Goal: Task Accomplishment & Management: Use online tool/utility

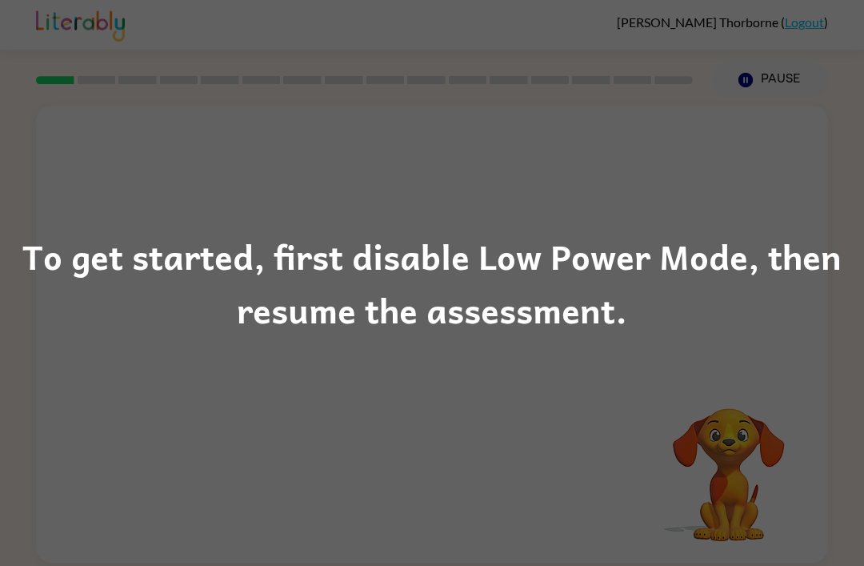
click at [705, 430] on div "To get started, first disable Low Power Mode, then resume the assessment." at bounding box center [432, 283] width 864 height 566
click at [88, 83] on div "To get started, first disable Low Power Mode, then resume the assessment." at bounding box center [432, 283] width 864 height 566
click at [592, 75] on div "To get started, first disable Low Power Mode, then resume the assessment." at bounding box center [432, 283] width 864 height 566
click at [622, 84] on div "To get started, first disable Low Power Mode, then resume the assessment." at bounding box center [432, 283] width 864 height 566
click at [186, 71] on div "To get started, first disable Low Power Mode, then resume the assessment." at bounding box center [432, 283] width 864 height 566
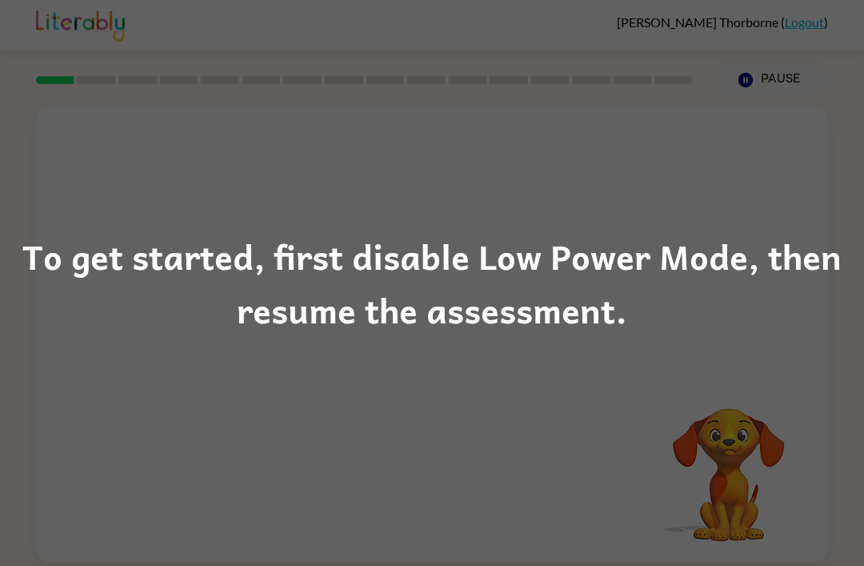
click at [599, 280] on div "To get started, first disable Low Power Mode, then resume the assessment." at bounding box center [432, 283] width 864 height 109
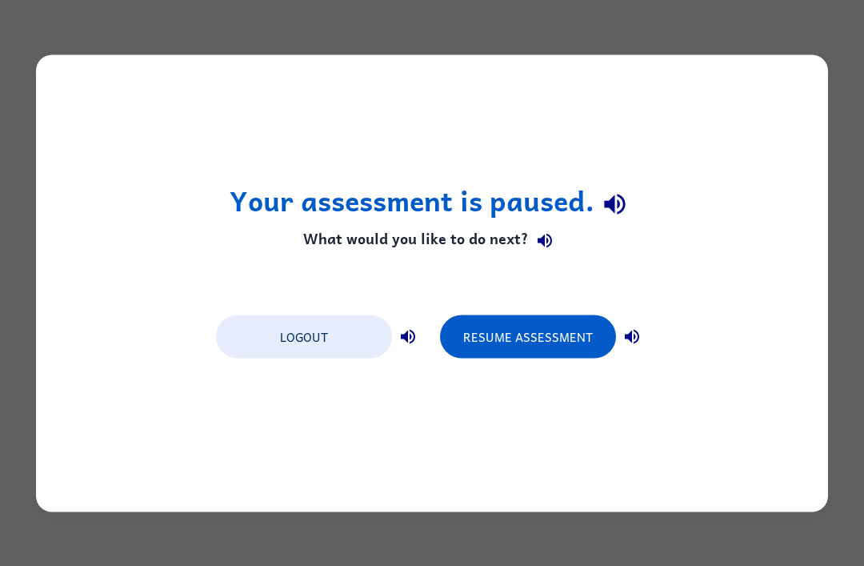
click at [580, 344] on button "Resume Assessment" at bounding box center [528, 335] width 176 height 43
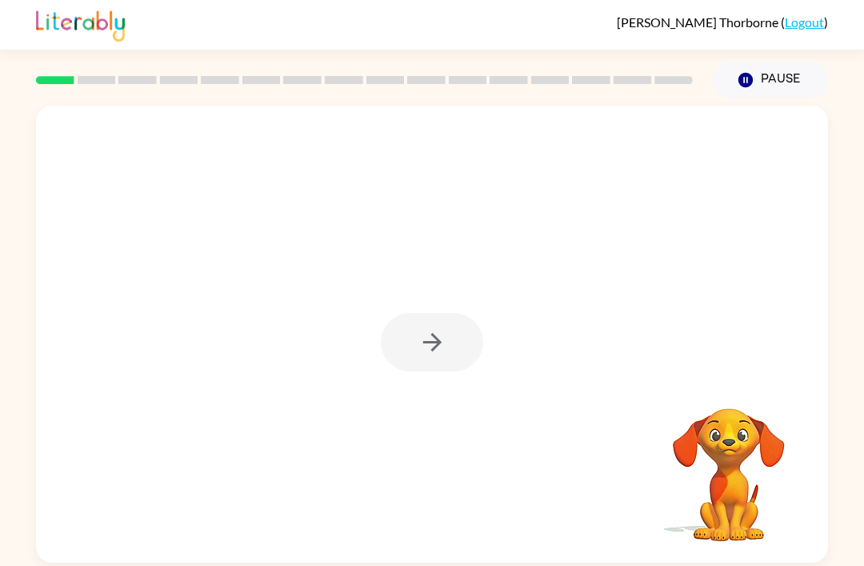
click at [432, 350] on div at bounding box center [432, 342] width 102 height 58
click at [431, 356] on icon "button" at bounding box center [432, 342] width 28 height 28
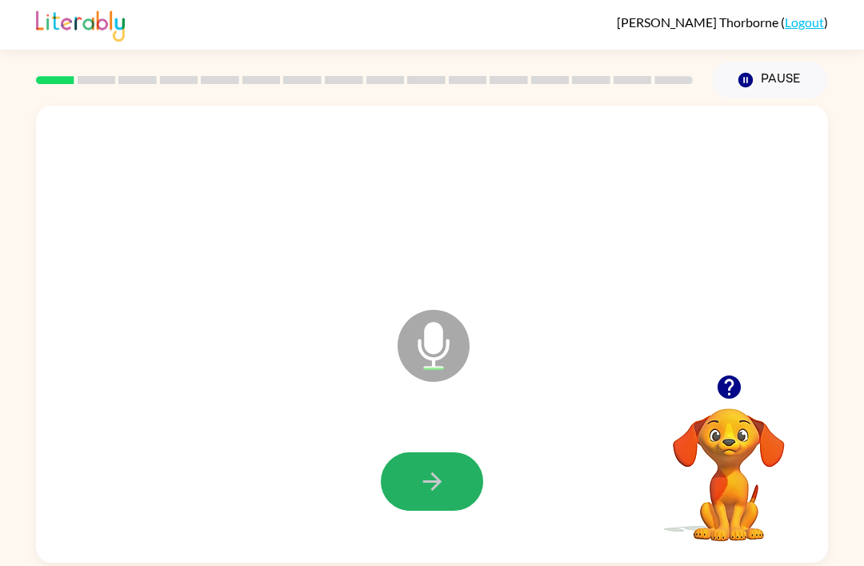
click at [419, 477] on icon "button" at bounding box center [432, 481] width 28 height 28
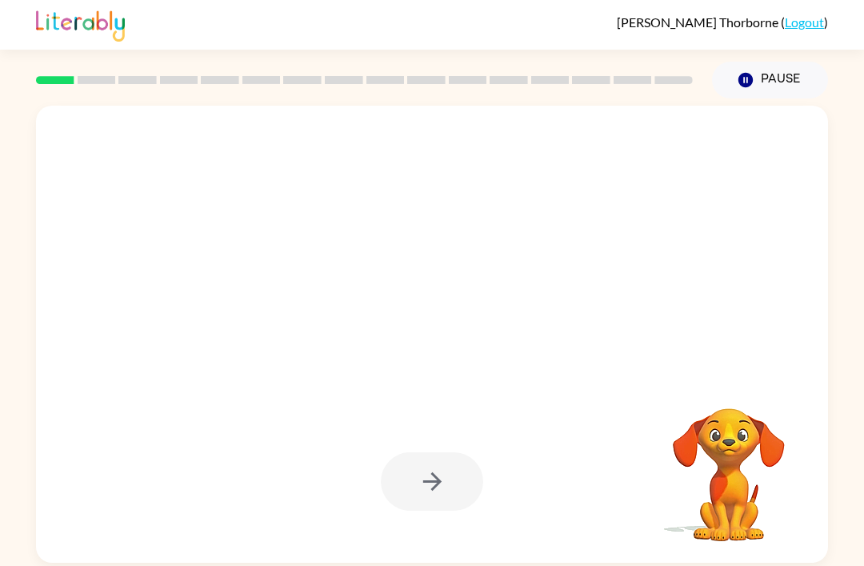
click at [385, 476] on div at bounding box center [432, 481] width 102 height 58
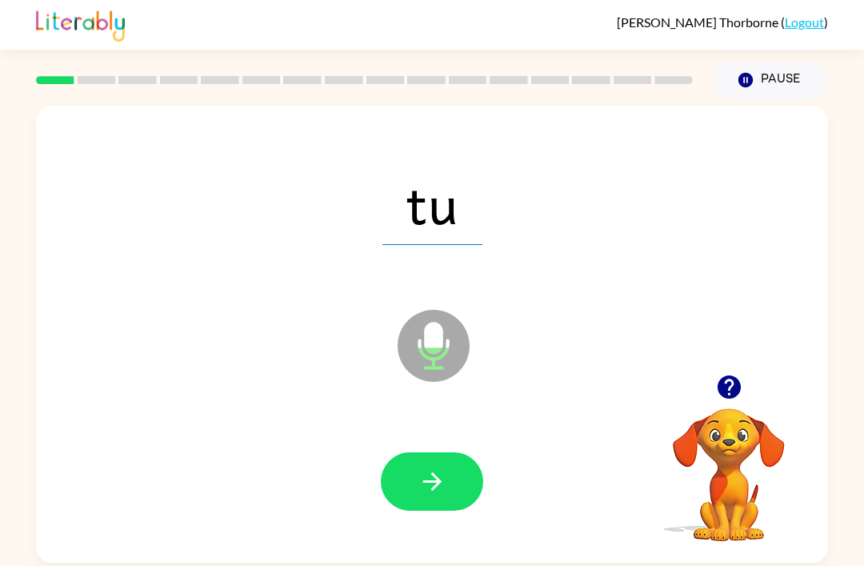
click at [412, 465] on button "button" at bounding box center [432, 481] width 102 height 58
click at [420, 435] on div at bounding box center [432, 481] width 760 height 131
click at [434, 485] on icon "button" at bounding box center [431, 481] width 18 height 18
click at [430, 494] on icon "button" at bounding box center [432, 481] width 28 height 28
click at [430, 478] on icon "button" at bounding box center [432, 481] width 28 height 28
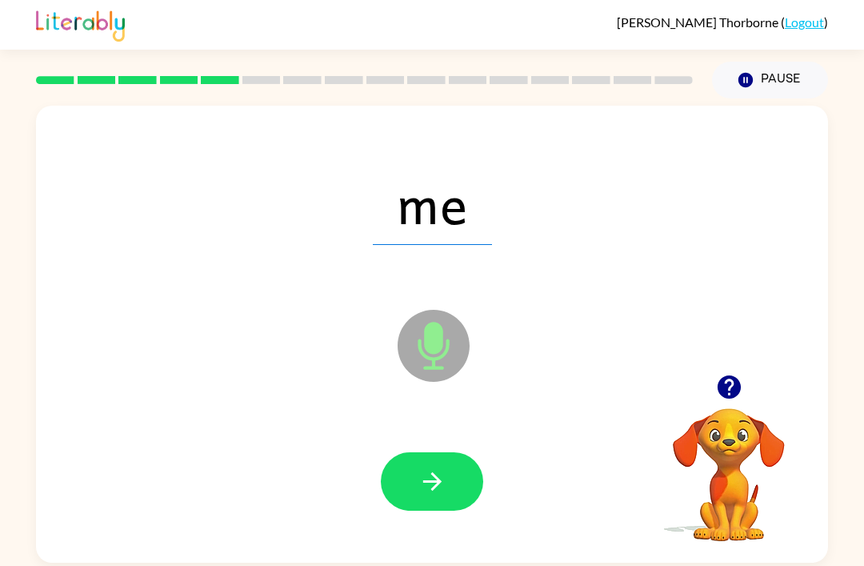
click at [446, 478] on button "button" at bounding box center [432, 481] width 102 height 58
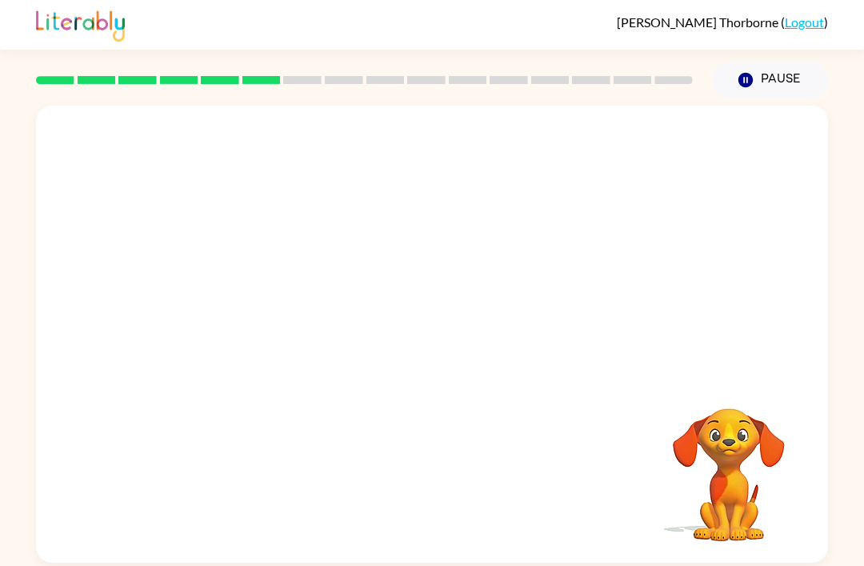
click at [830, 364] on div "Your browser must support playing .mp4 files to use Literably. Please try using…" at bounding box center [432, 330] width 864 height 464
click at [449, 492] on div at bounding box center [432, 481] width 102 height 58
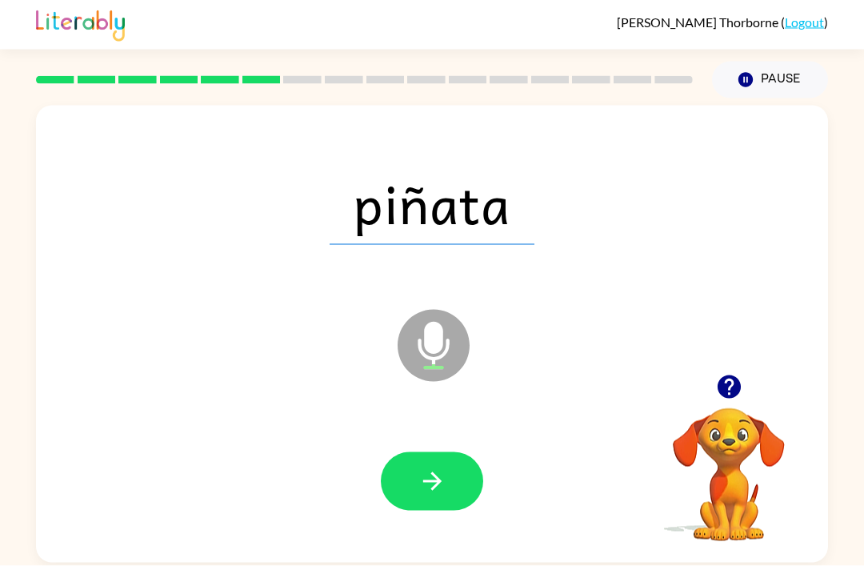
scroll to position [51, 0]
click at [427, 467] on icon "button" at bounding box center [432, 481] width 28 height 28
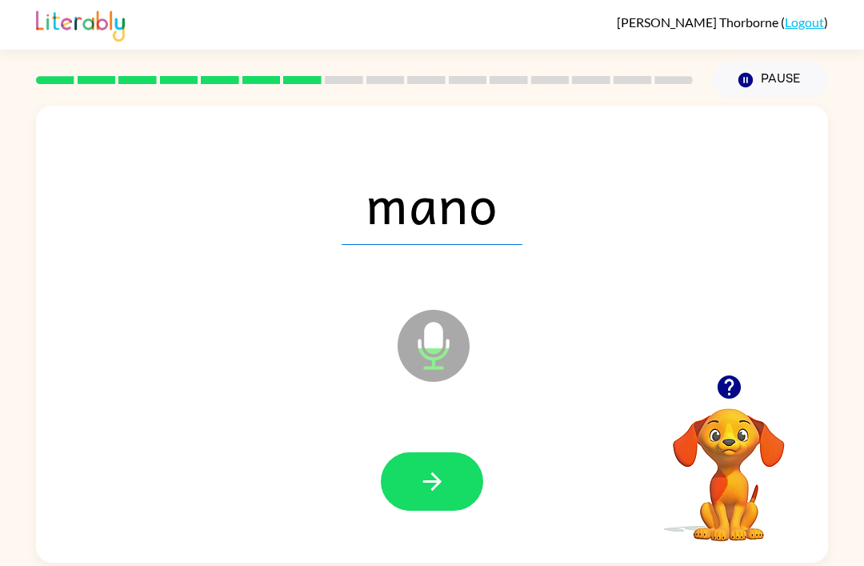
click at [438, 472] on icon "button" at bounding box center [431, 481] width 18 height 18
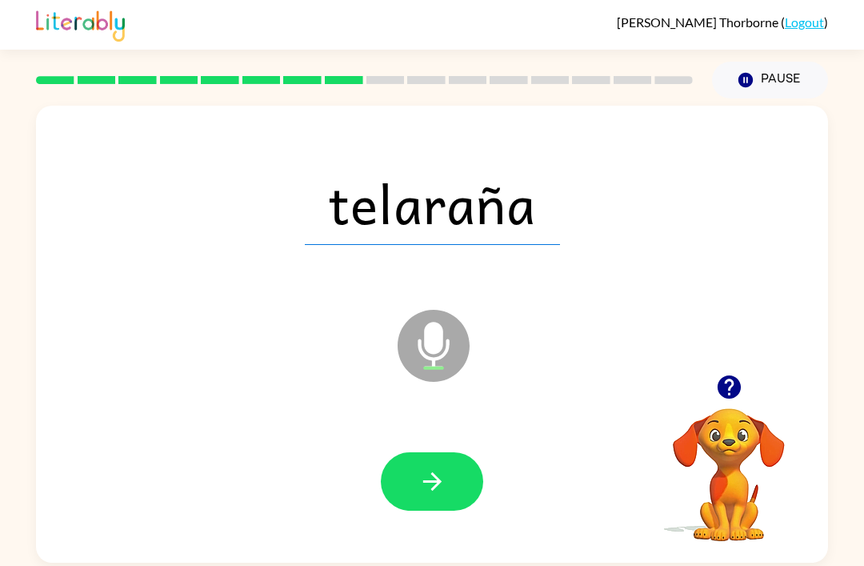
click at [426, 452] on button "button" at bounding box center [432, 481] width 102 height 58
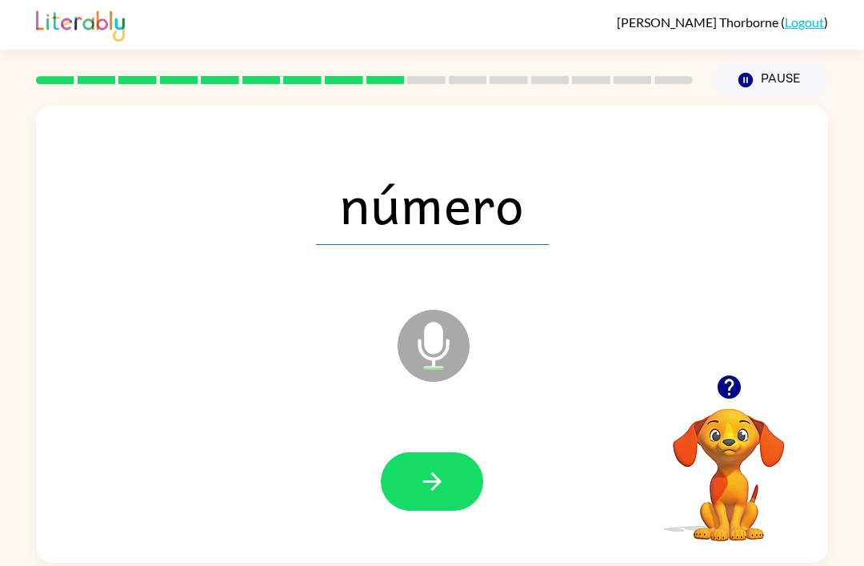
click at [442, 467] on icon "button" at bounding box center [432, 481] width 28 height 28
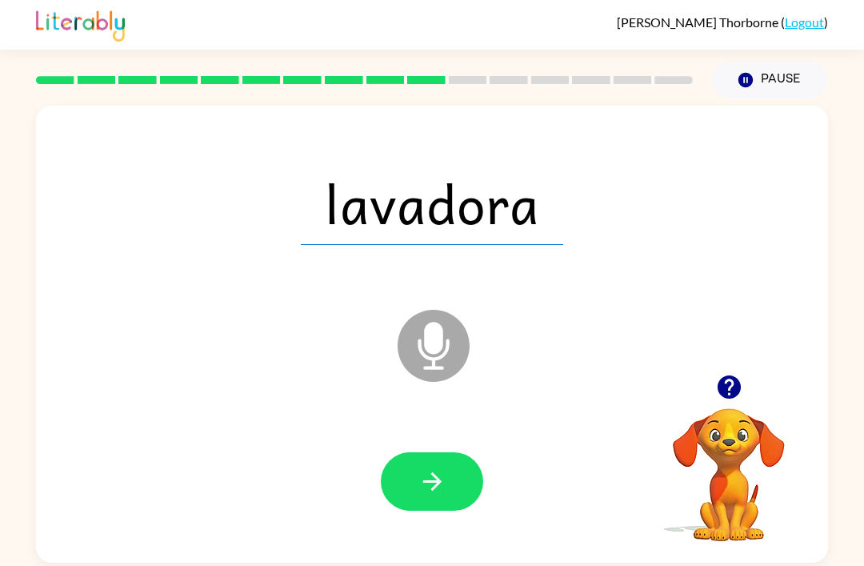
click at [449, 452] on button "button" at bounding box center [432, 481] width 102 height 58
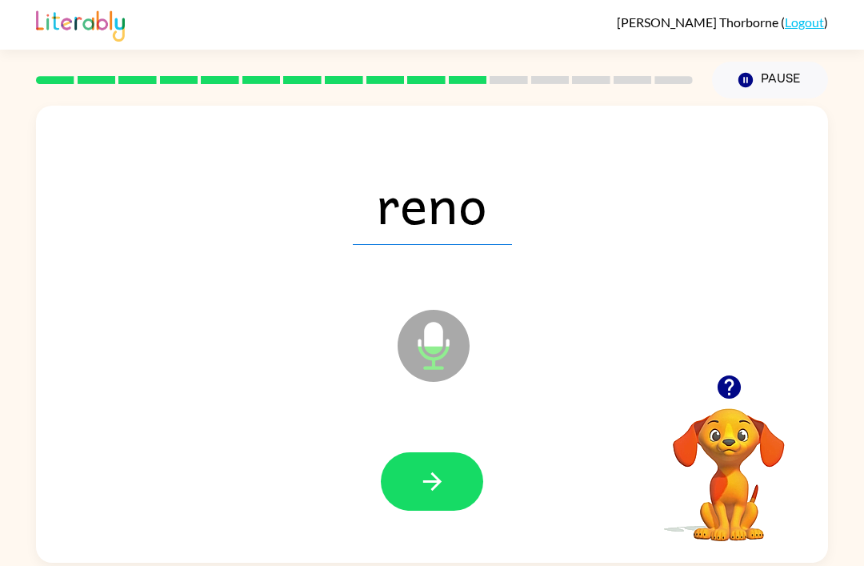
click at [452, 452] on button "button" at bounding box center [432, 481] width 102 height 58
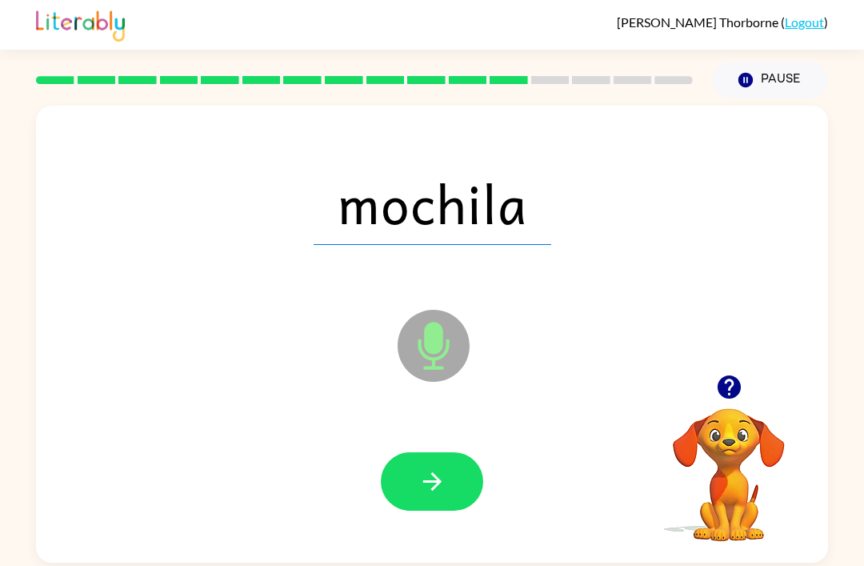
click at [436, 467] on icon "button" at bounding box center [432, 481] width 28 height 28
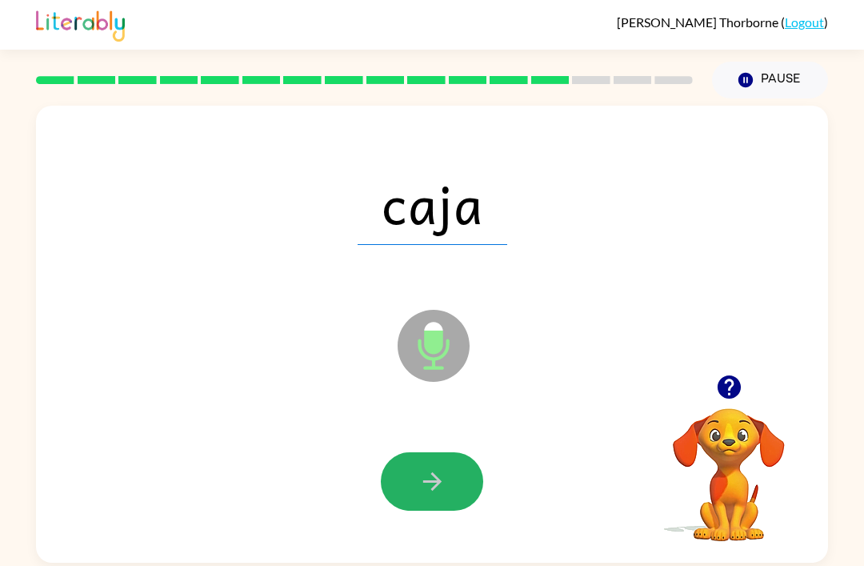
click at [418, 467] on icon "button" at bounding box center [432, 481] width 28 height 28
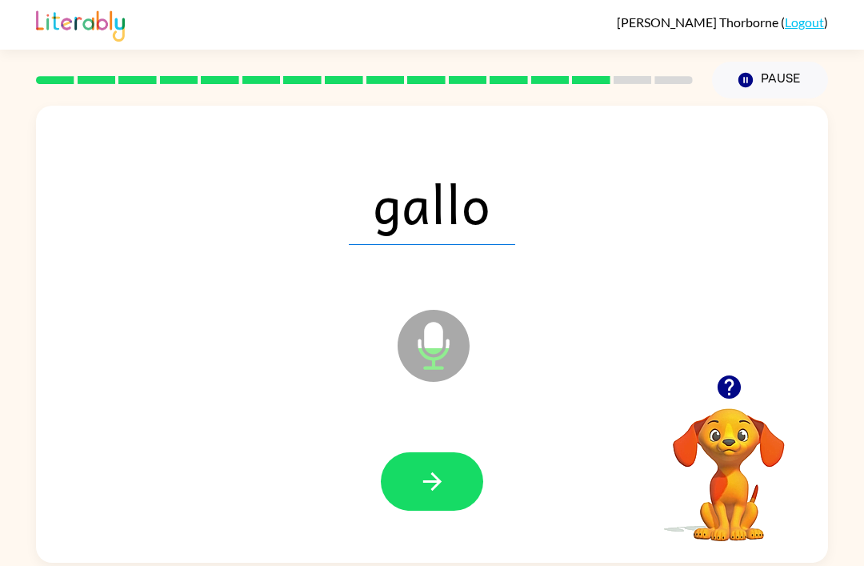
click at [449, 455] on button "button" at bounding box center [432, 481] width 102 height 58
click at [436, 467] on icon "button" at bounding box center [432, 481] width 28 height 28
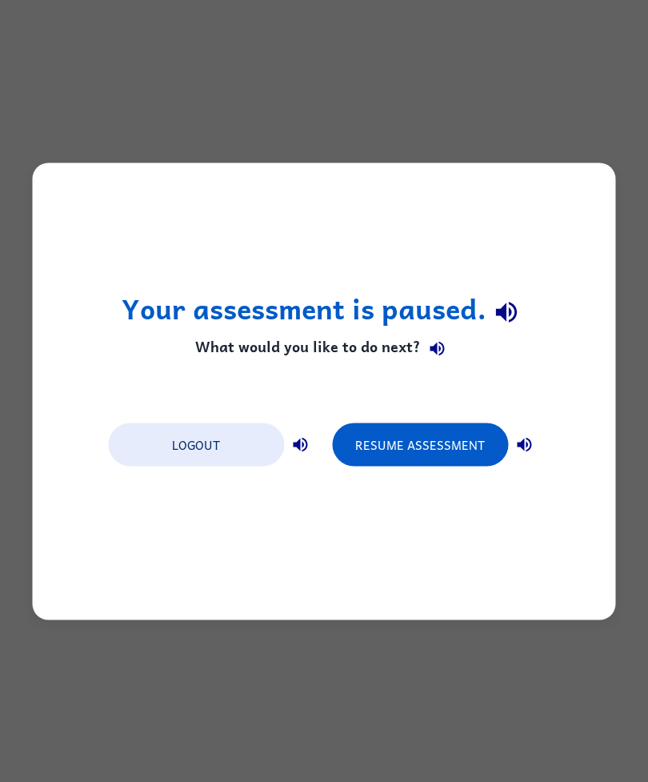
click at [456, 460] on button "Resume Assessment" at bounding box center [420, 443] width 176 height 43
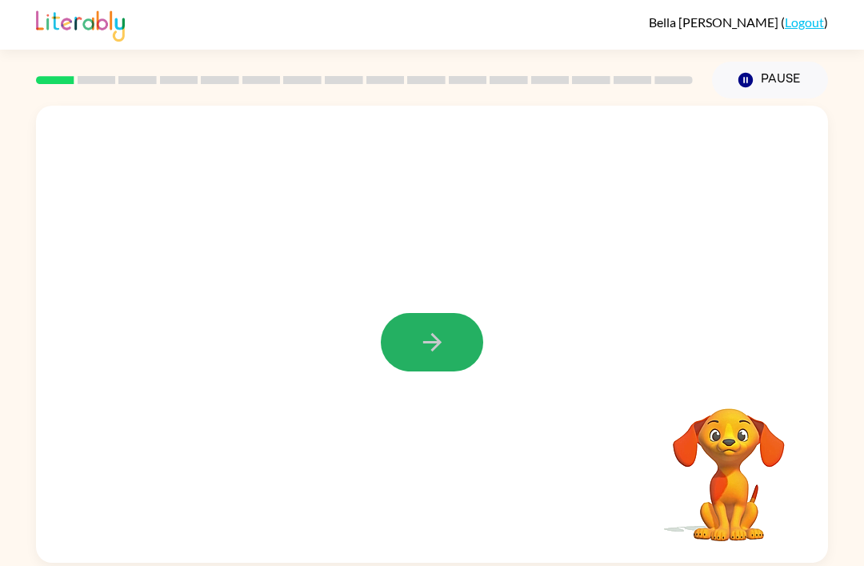
click at [424, 334] on icon "button" at bounding box center [432, 342] width 28 height 28
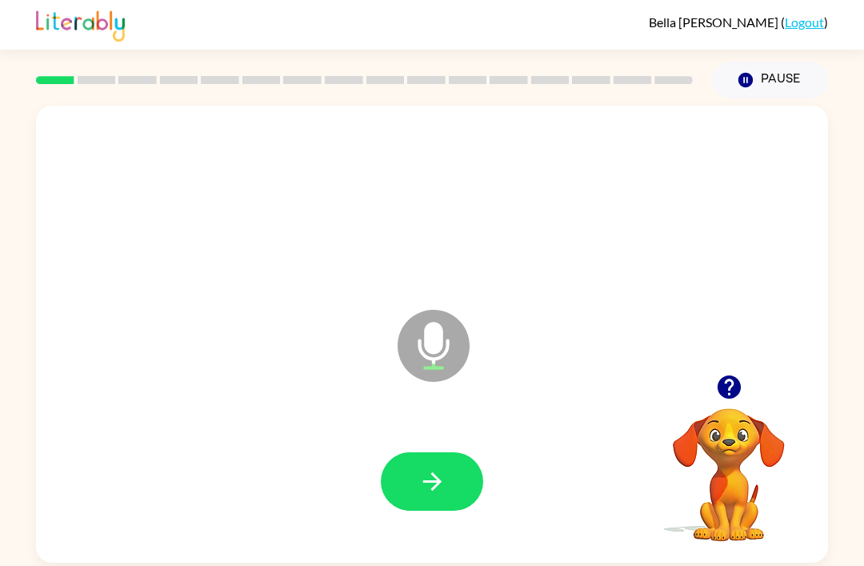
click at [381, 486] on button "button" at bounding box center [432, 481] width 102 height 58
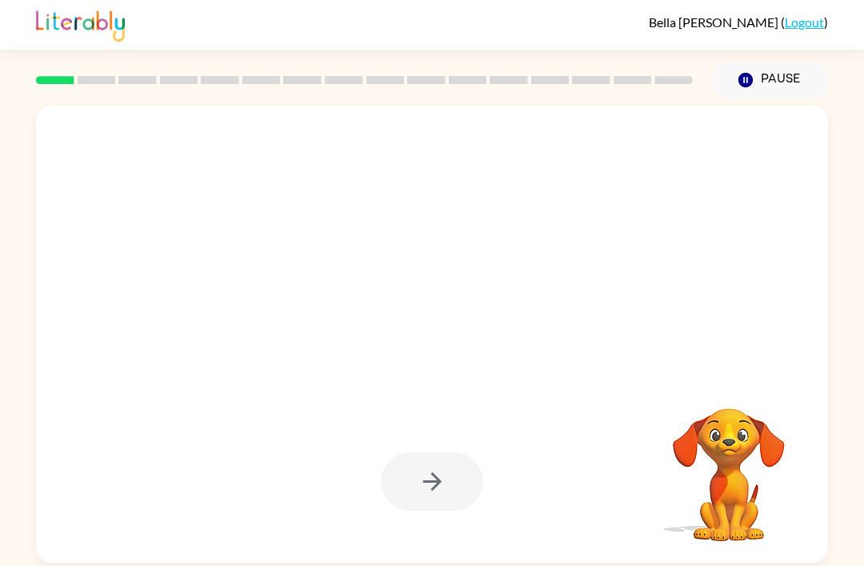
click at [433, 477] on div at bounding box center [432, 481] width 102 height 58
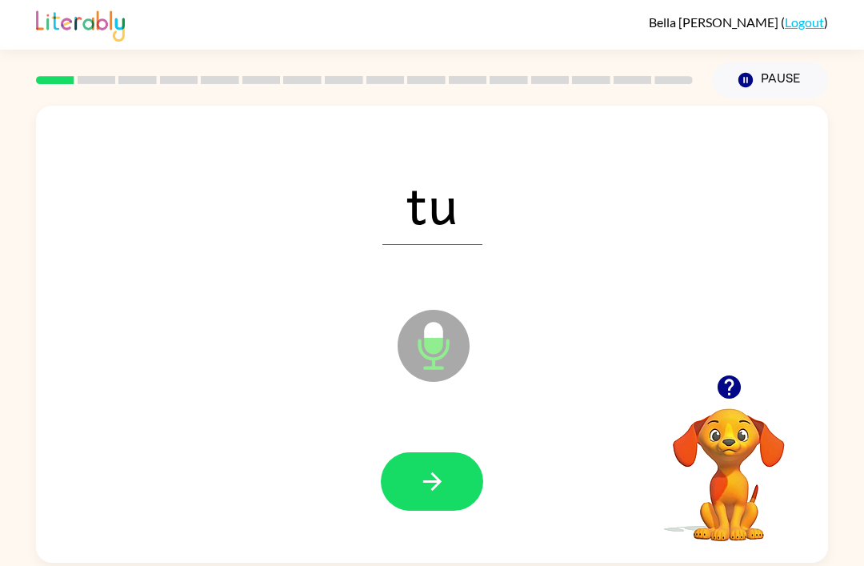
click at [440, 445] on div at bounding box center [432, 481] width 760 height 131
click at [444, 486] on icon "button" at bounding box center [432, 481] width 28 height 28
click at [445, 490] on icon "button" at bounding box center [432, 481] width 28 height 28
click at [450, 476] on button "button" at bounding box center [432, 481] width 102 height 58
click at [431, 481] on icon "button" at bounding box center [432, 481] width 28 height 28
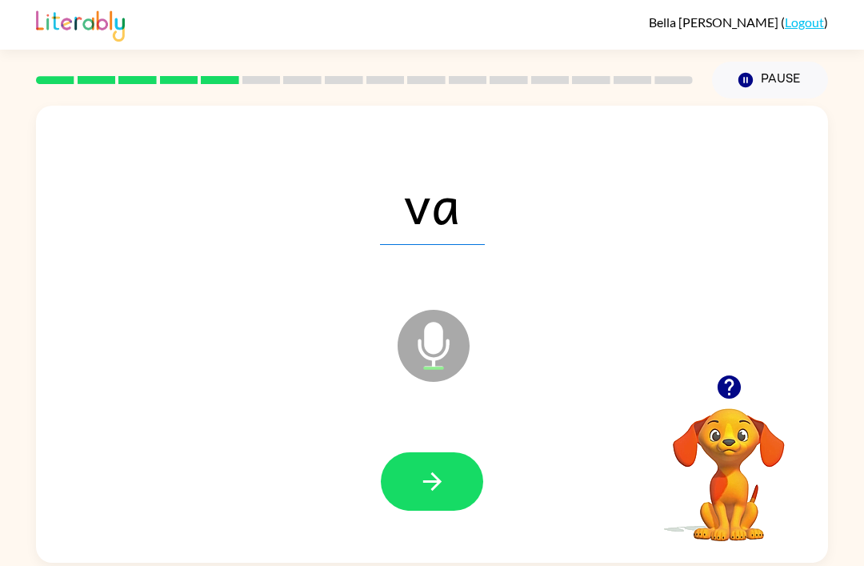
click at [443, 479] on icon "button" at bounding box center [432, 481] width 28 height 28
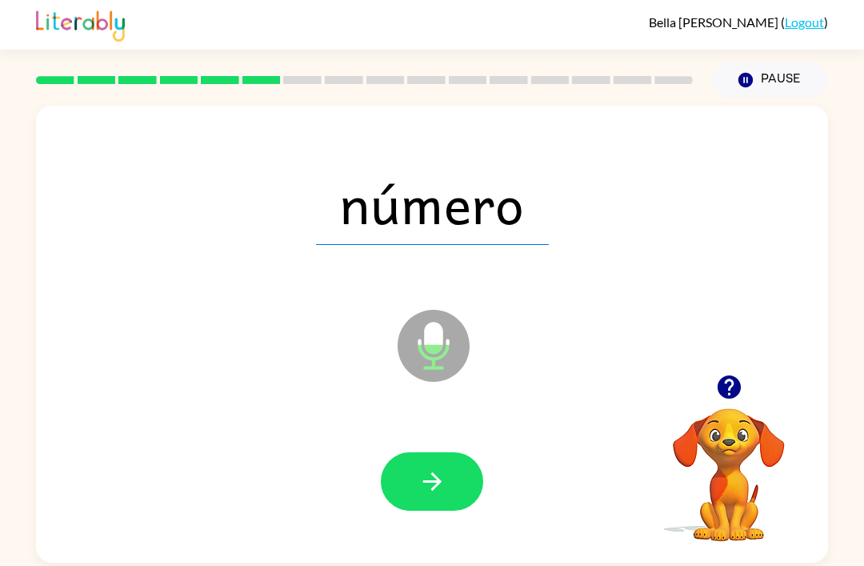
click at [441, 482] on icon "button" at bounding box center [432, 481] width 28 height 28
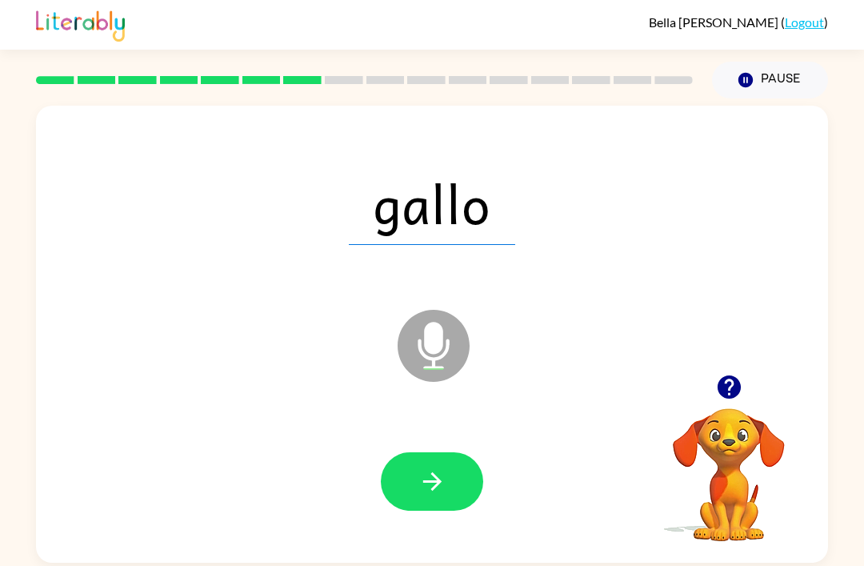
click at [423, 491] on icon "button" at bounding box center [432, 481] width 28 height 28
click at [442, 455] on button "button" at bounding box center [432, 481] width 102 height 58
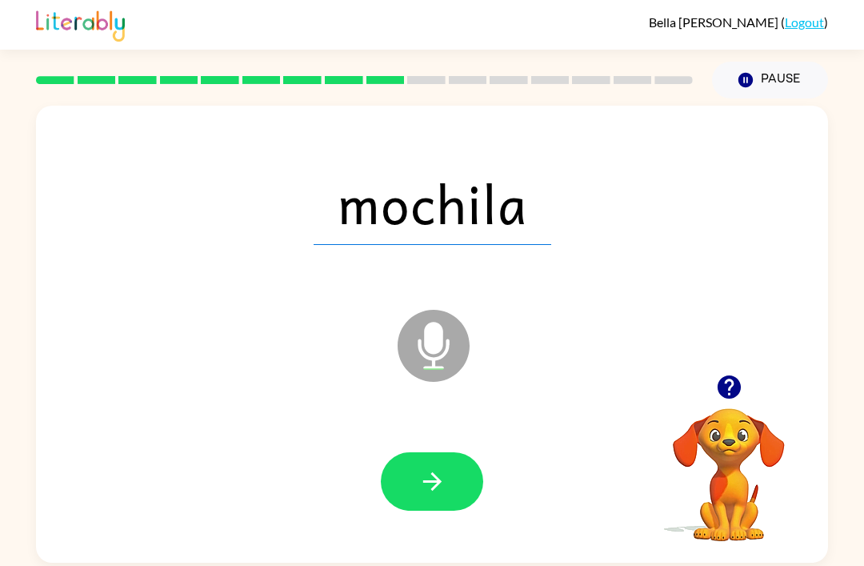
click at [417, 494] on button "button" at bounding box center [432, 481] width 102 height 58
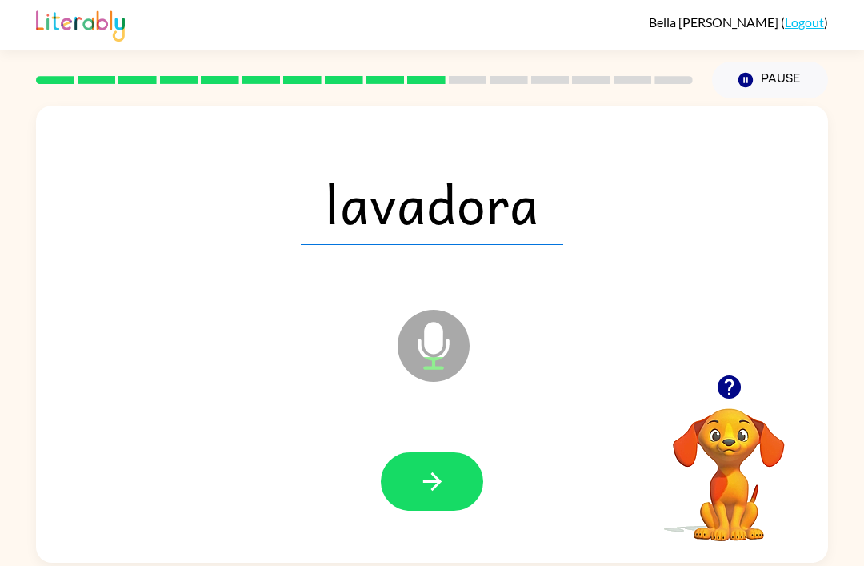
click at [446, 502] on button "button" at bounding box center [432, 481] width 102 height 58
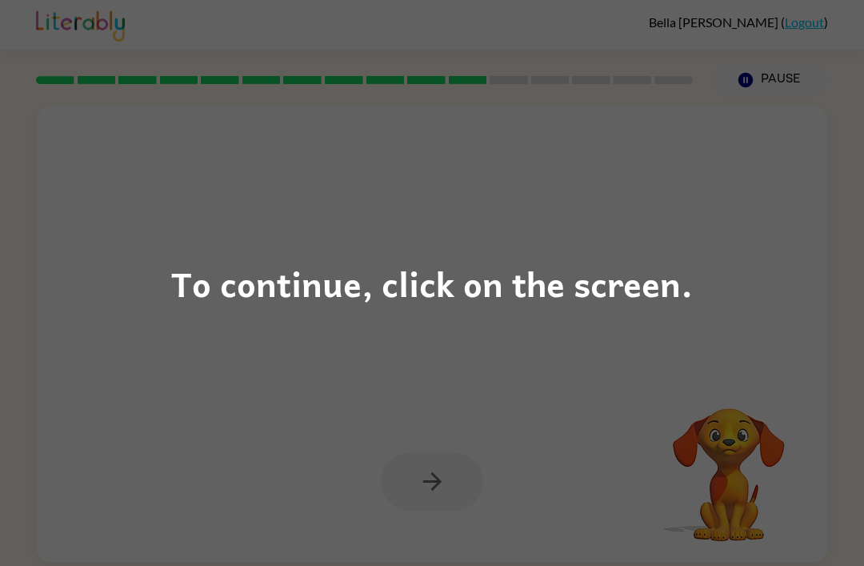
click at [306, 330] on div "To continue, click on the screen." at bounding box center [432, 283] width 864 height 566
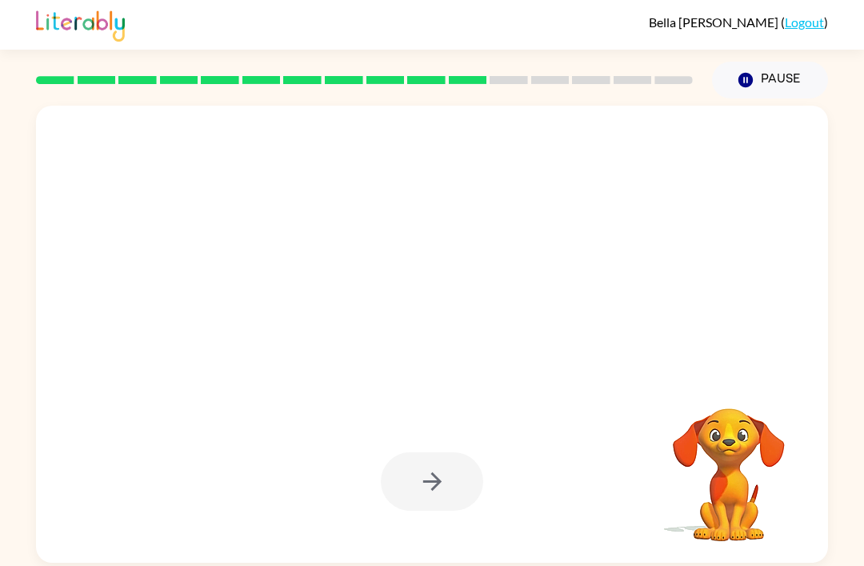
click at [317, 289] on div at bounding box center [393, 306] width 683 height 58
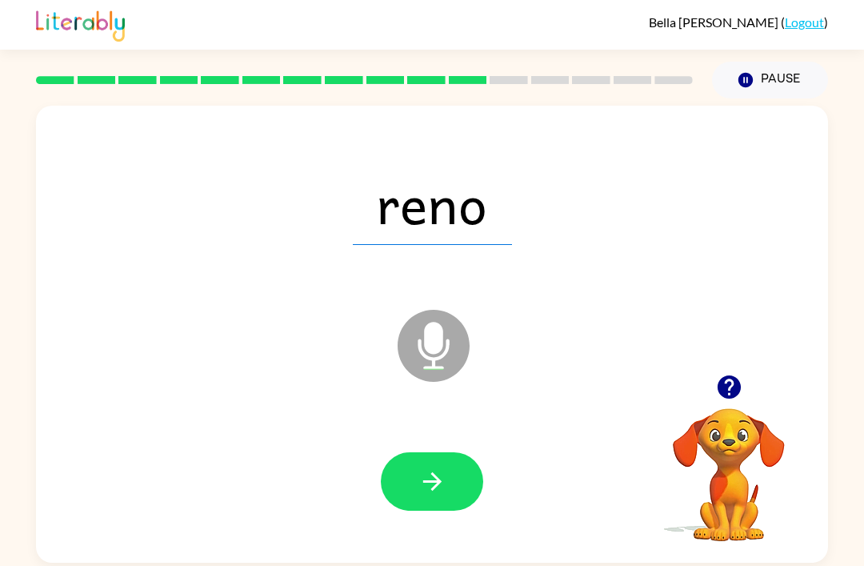
click at [406, 450] on div at bounding box center [432, 481] width 760 height 131
click at [418, 463] on button "button" at bounding box center [432, 481] width 102 height 58
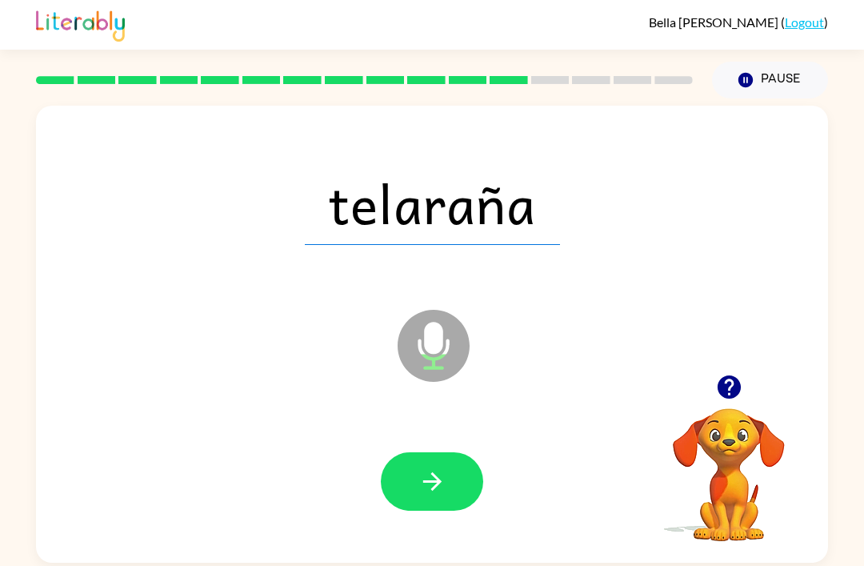
click at [469, 483] on button "button" at bounding box center [432, 481] width 102 height 58
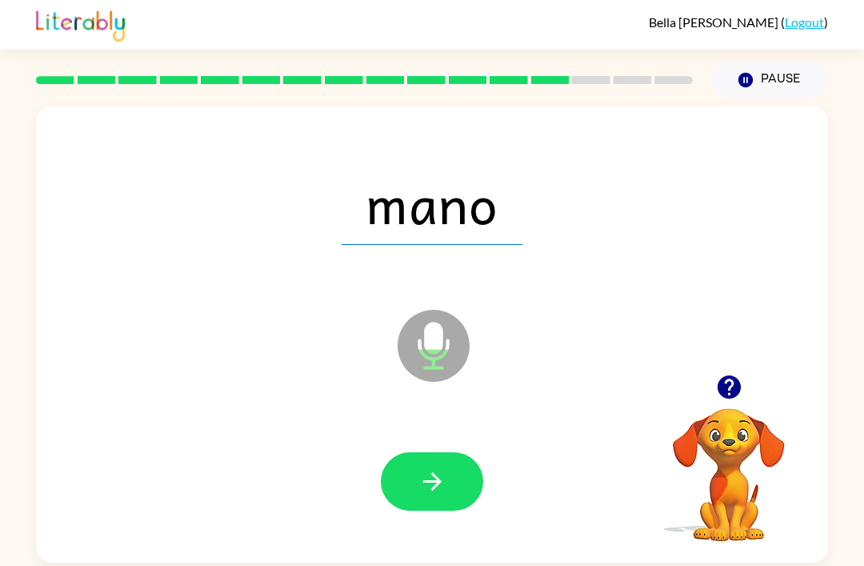
click at [423, 484] on icon "button" at bounding box center [431, 481] width 18 height 18
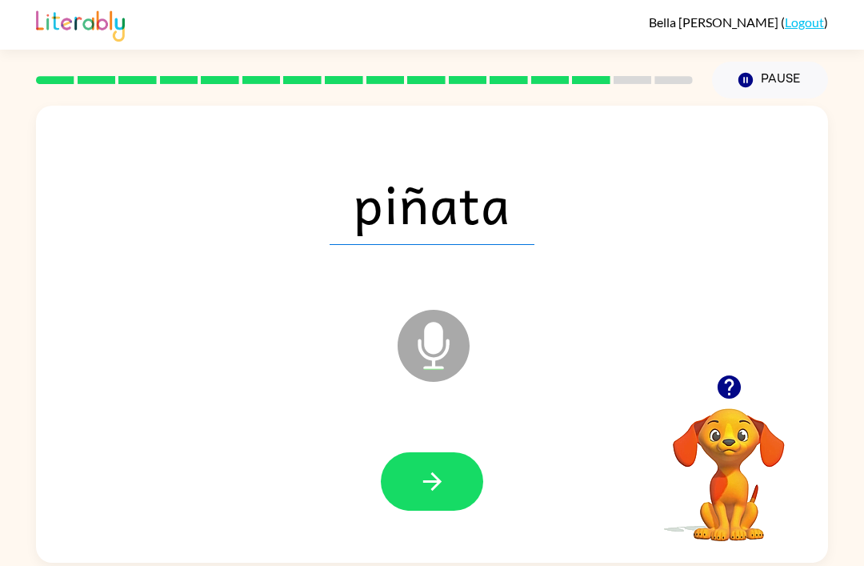
click at [439, 495] on icon "button" at bounding box center [432, 481] width 28 height 28
click at [428, 466] on button "button" at bounding box center [432, 481] width 102 height 58
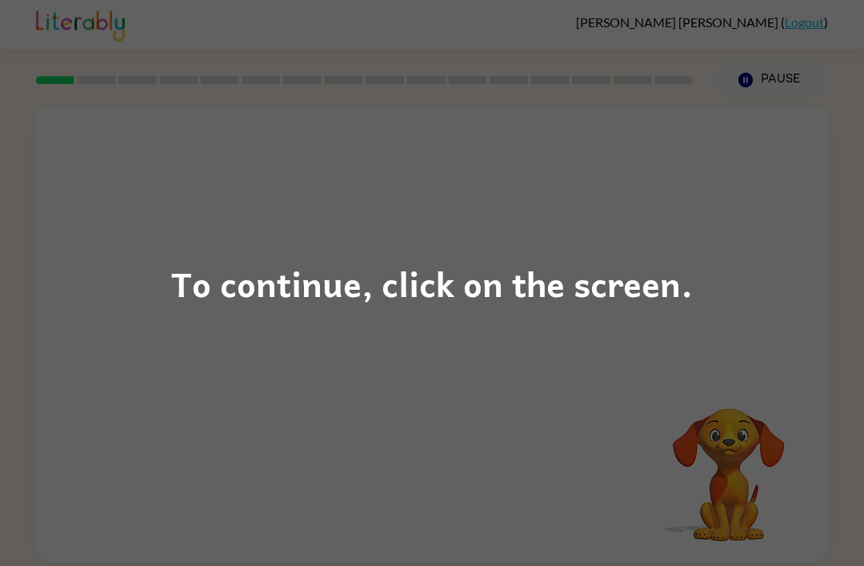
click at [483, 284] on div "To continue, click on the screen." at bounding box center [432, 283] width 522 height 54
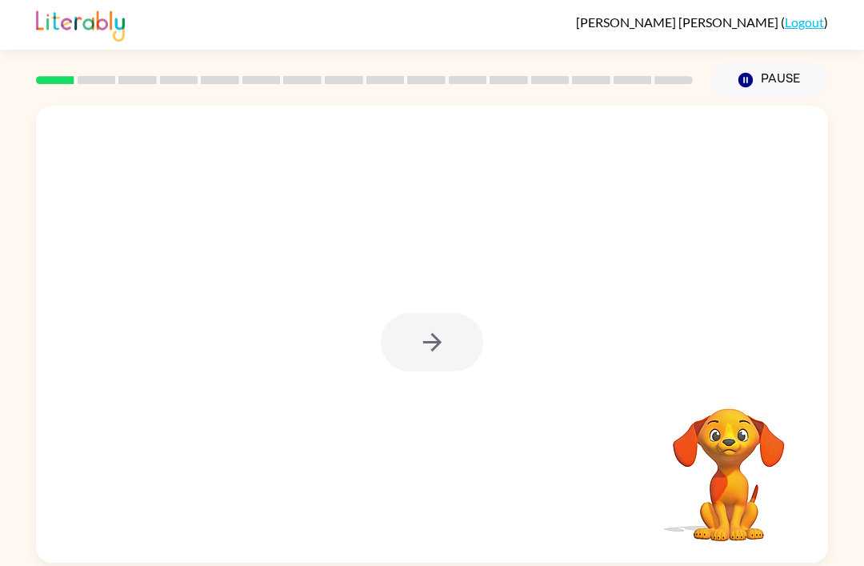
click at [430, 364] on div at bounding box center [432, 342] width 102 height 58
click at [433, 347] on div at bounding box center [432, 342] width 102 height 58
click at [449, 358] on button "button" at bounding box center [432, 342] width 102 height 58
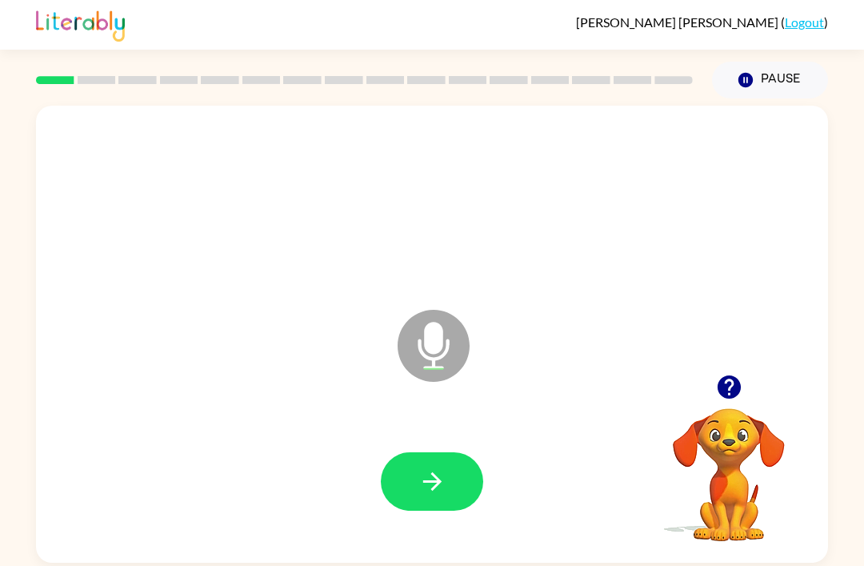
click at [464, 474] on button "button" at bounding box center [432, 481] width 102 height 58
click at [442, 486] on icon "button" at bounding box center [432, 481] width 28 height 28
click at [432, 489] on icon "button" at bounding box center [432, 481] width 28 height 28
click at [420, 472] on icon "button" at bounding box center [432, 481] width 28 height 28
click at [443, 466] on button "button" at bounding box center [432, 481] width 102 height 58
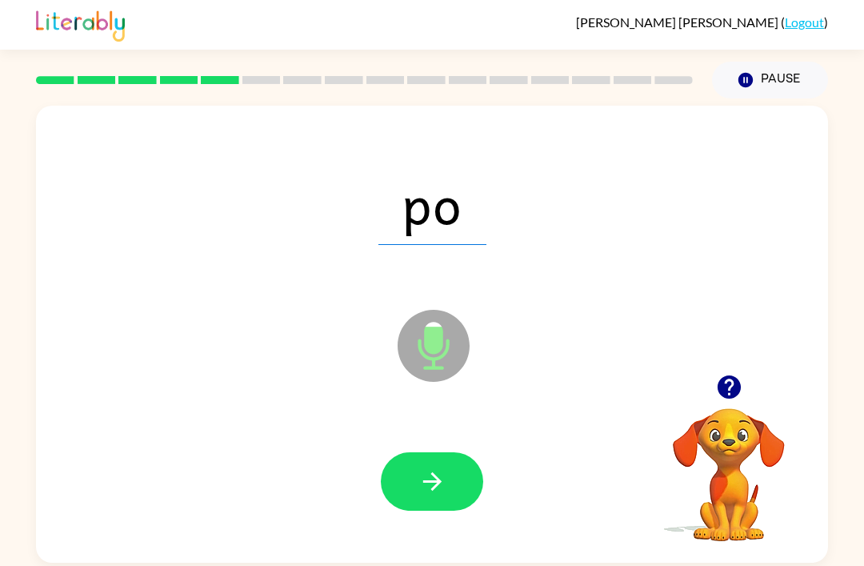
click at [437, 492] on icon "button" at bounding box center [432, 481] width 28 height 28
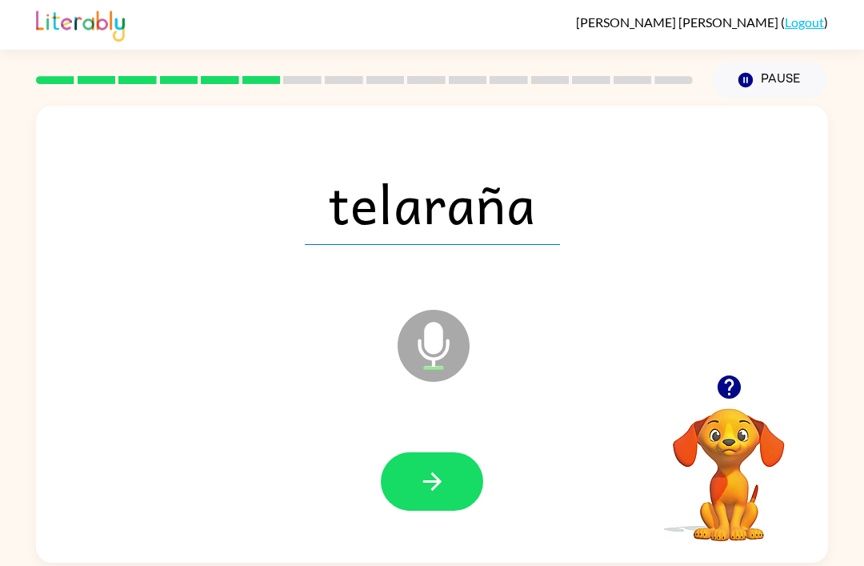
click at [417, 461] on button "button" at bounding box center [432, 481] width 102 height 58
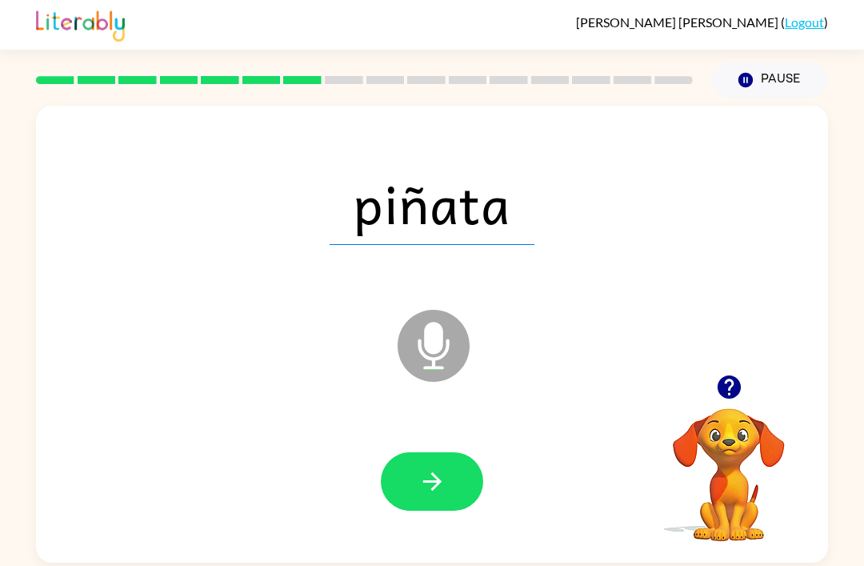
click at [446, 479] on icon "button" at bounding box center [432, 481] width 28 height 28
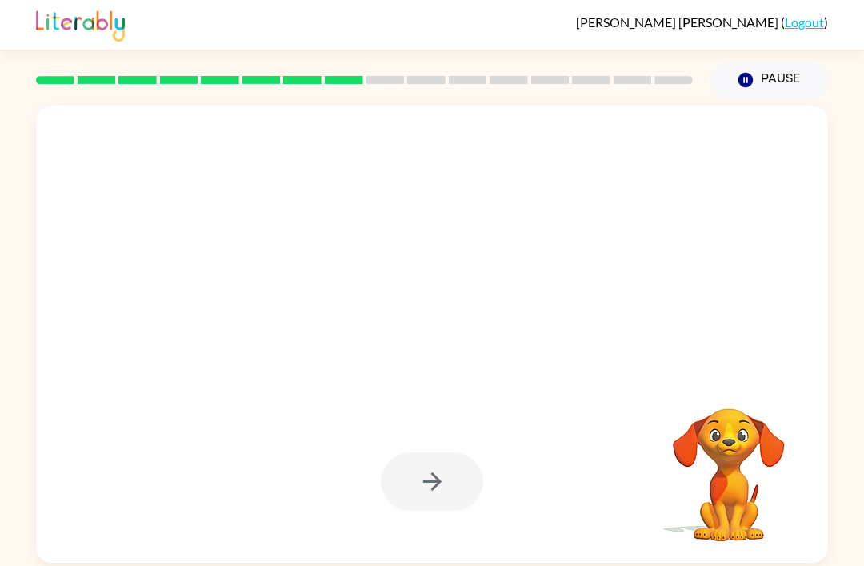
click at [647, 465] on video "Your browser must support playing .mp4 files to use Literably. Please try using…" at bounding box center [729, 463] width 160 height 160
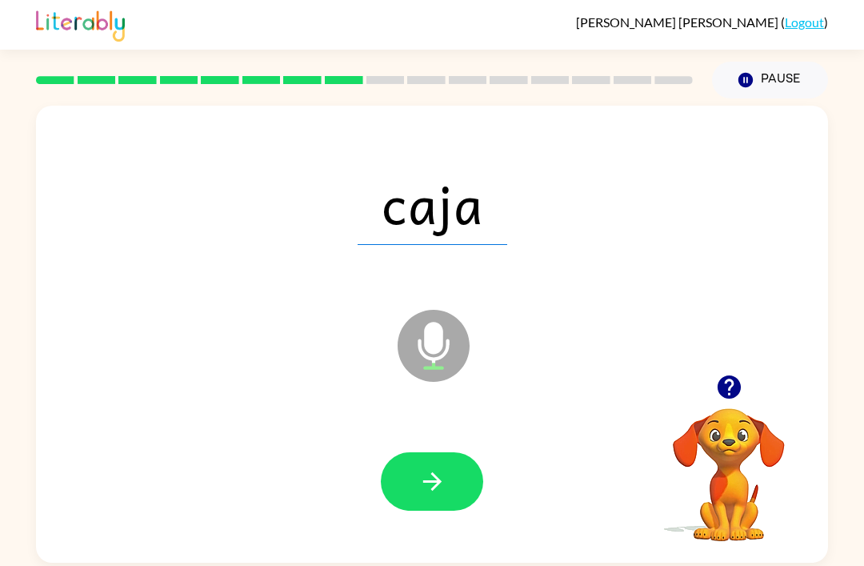
click at [431, 495] on icon "button" at bounding box center [432, 481] width 28 height 28
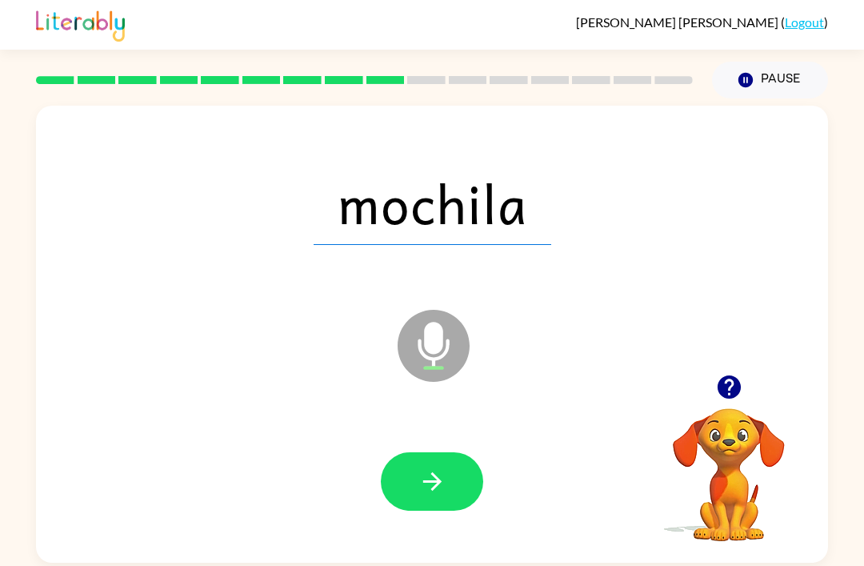
click at [450, 482] on button "button" at bounding box center [432, 481] width 102 height 58
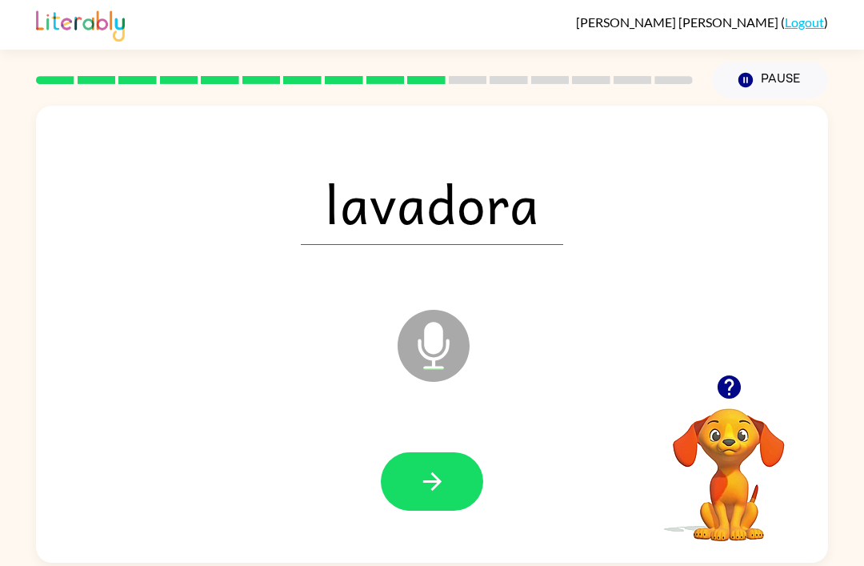
click at [443, 468] on button "button" at bounding box center [432, 481] width 102 height 58
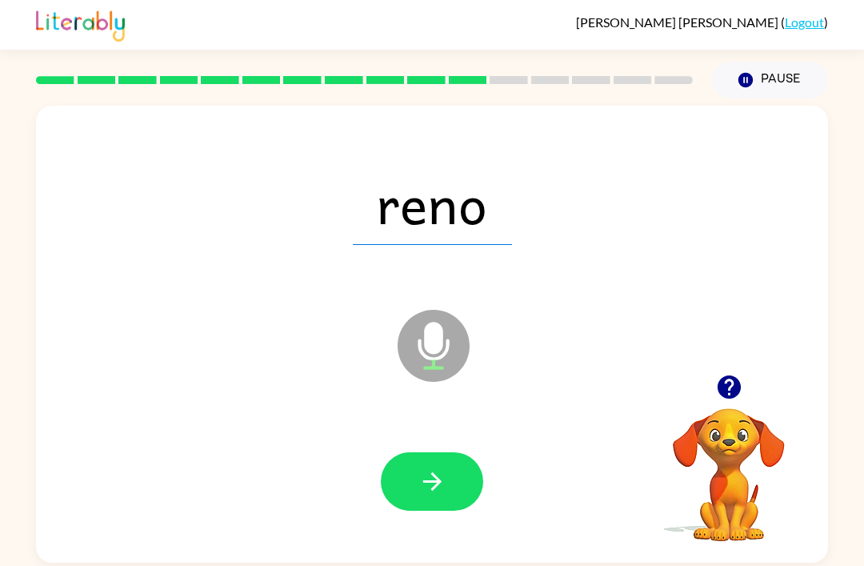
click at [462, 489] on button "button" at bounding box center [432, 481] width 102 height 58
click at [466, 494] on button "button" at bounding box center [432, 481] width 102 height 58
click at [442, 469] on button "button" at bounding box center [432, 481] width 102 height 58
click at [418, 482] on icon "button" at bounding box center [432, 481] width 28 height 28
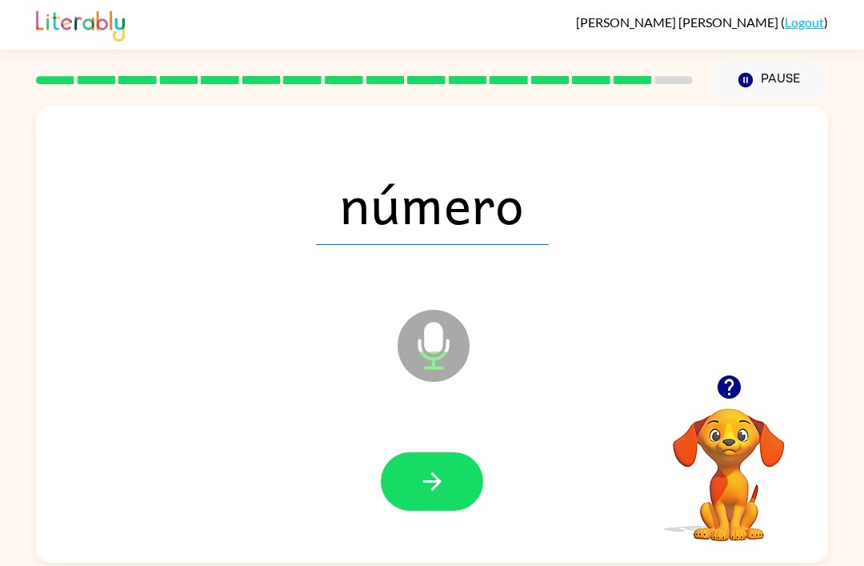
click at [416, 462] on button "button" at bounding box center [432, 481] width 102 height 58
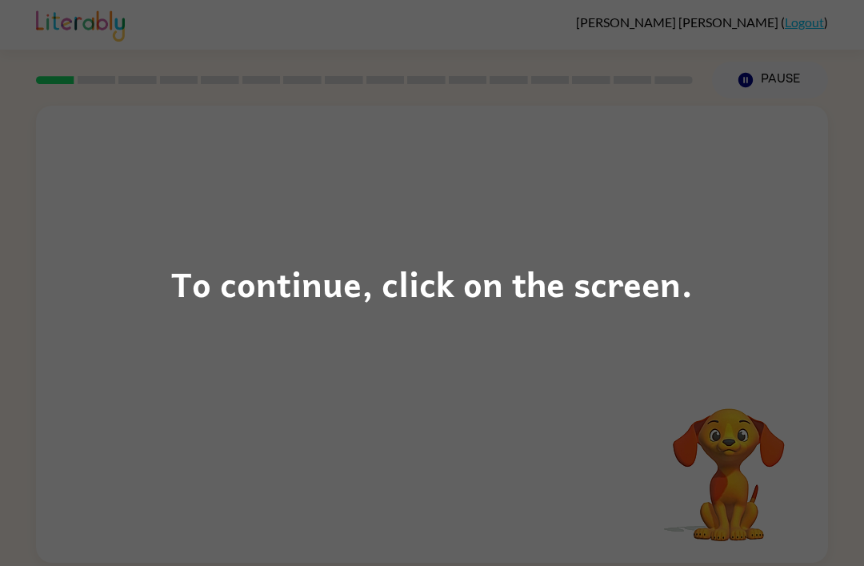
click at [530, 194] on div "To continue, click on the screen." at bounding box center [432, 283] width 864 height 566
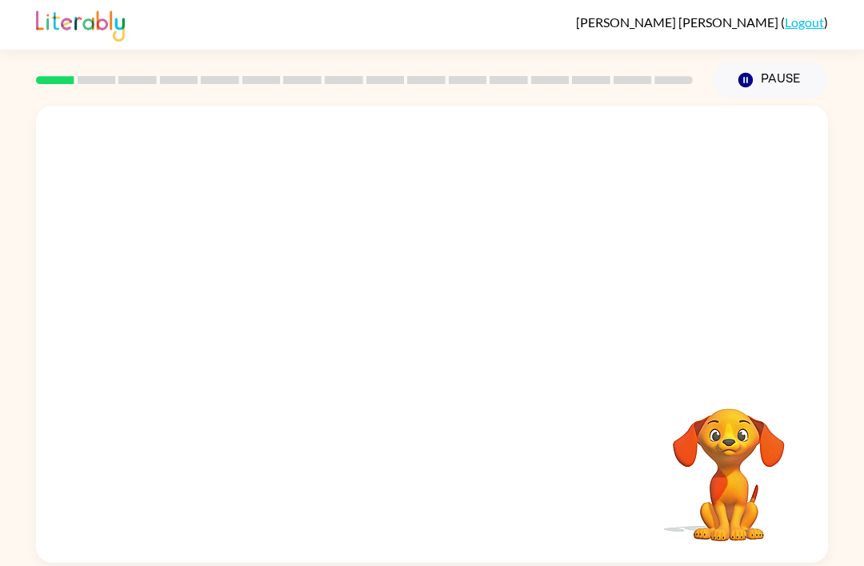
click at [579, 215] on div at bounding box center [432, 240] width 792 height 269
click at [406, 352] on button "button" at bounding box center [432, 342] width 102 height 58
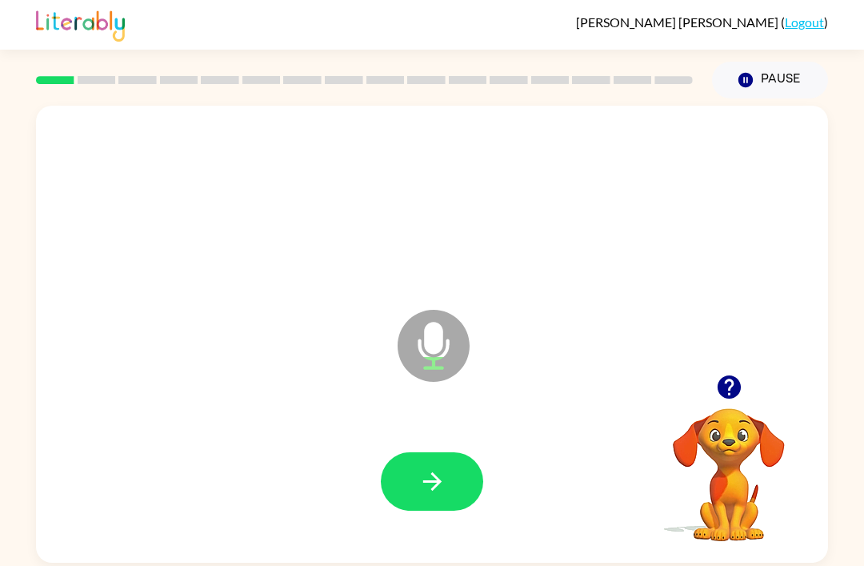
click at [421, 495] on icon "button" at bounding box center [432, 481] width 28 height 28
click at [420, 480] on icon "button" at bounding box center [432, 481] width 28 height 28
click at [422, 485] on icon "button" at bounding box center [432, 481] width 28 height 28
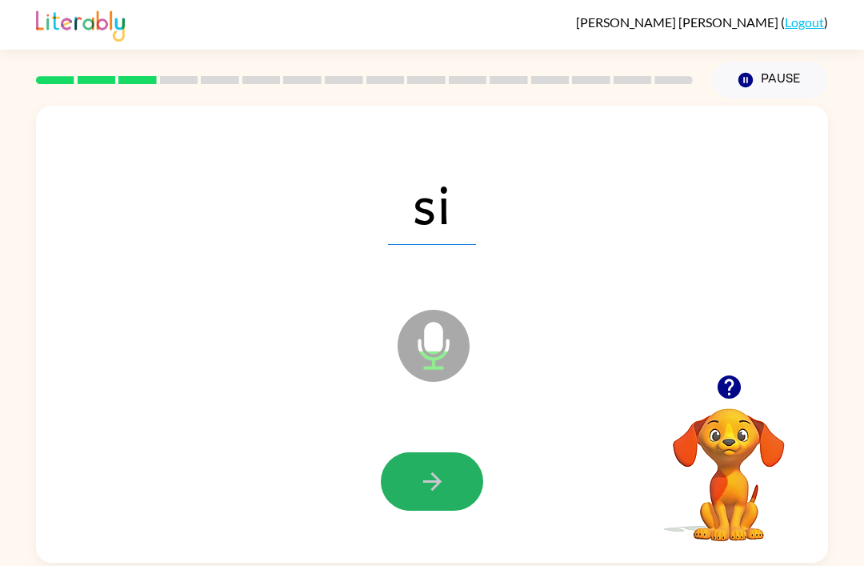
click at [420, 494] on icon "button" at bounding box center [432, 481] width 28 height 28
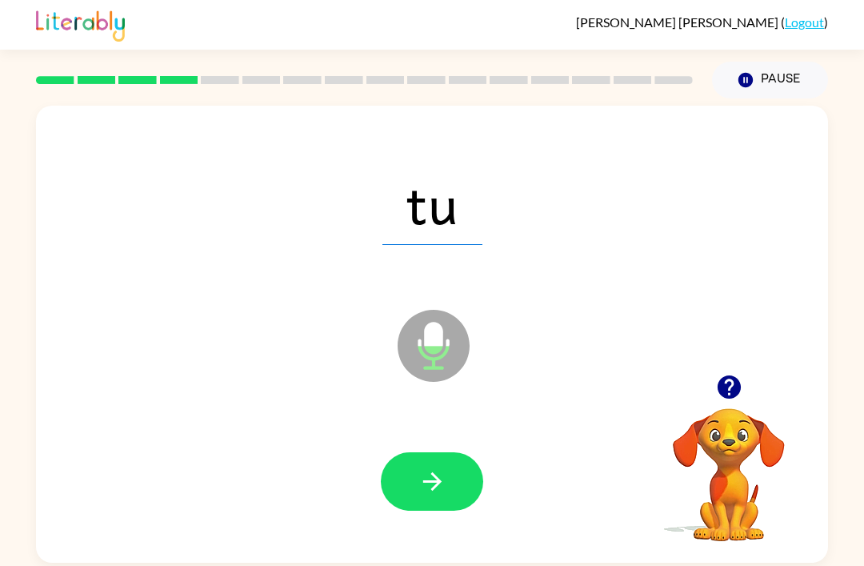
click at [427, 493] on icon "button" at bounding box center [432, 481] width 28 height 28
click at [429, 495] on icon "button" at bounding box center [432, 481] width 28 height 28
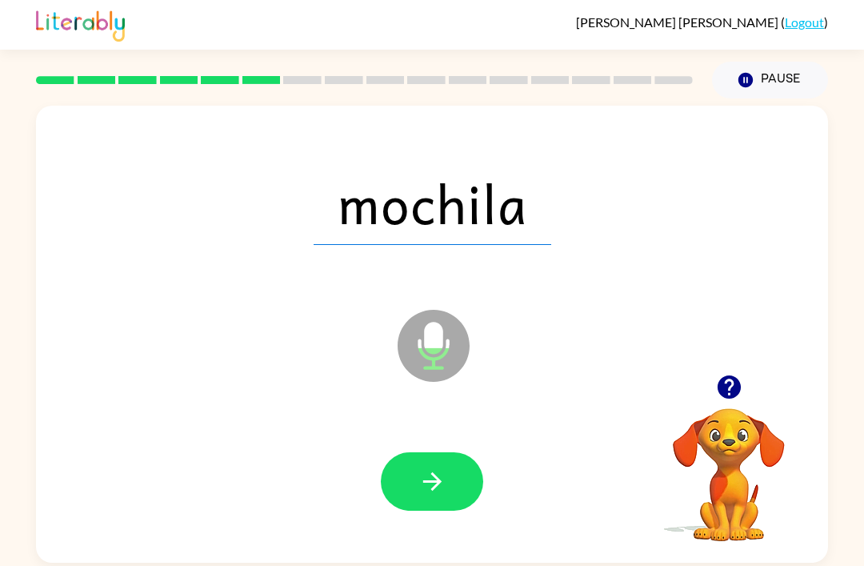
click at [393, 505] on button "button" at bounding box center [432, 481] width 102 height 58
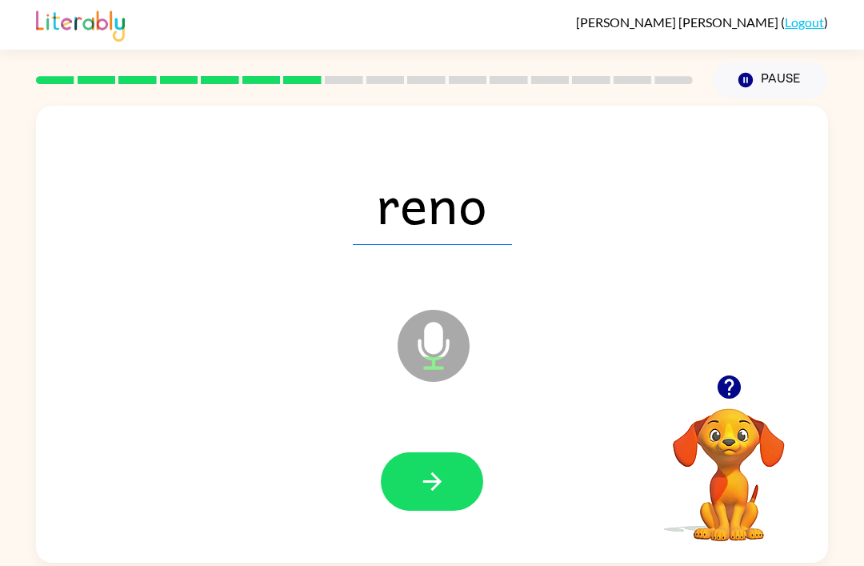
click at [422, 510] on button "button" at bounding box center [432, 481] width 102 height 58
click at [427, 506] on button "button" at bounding box center [432, 481] width 102 height 58
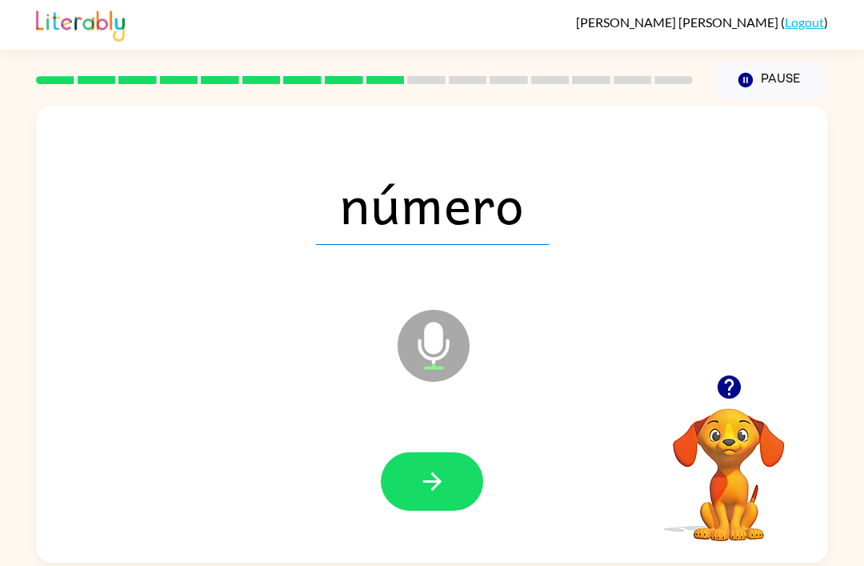
click at [418, 501] on button "button" at bounding box center [432, 481] width 102 height 58
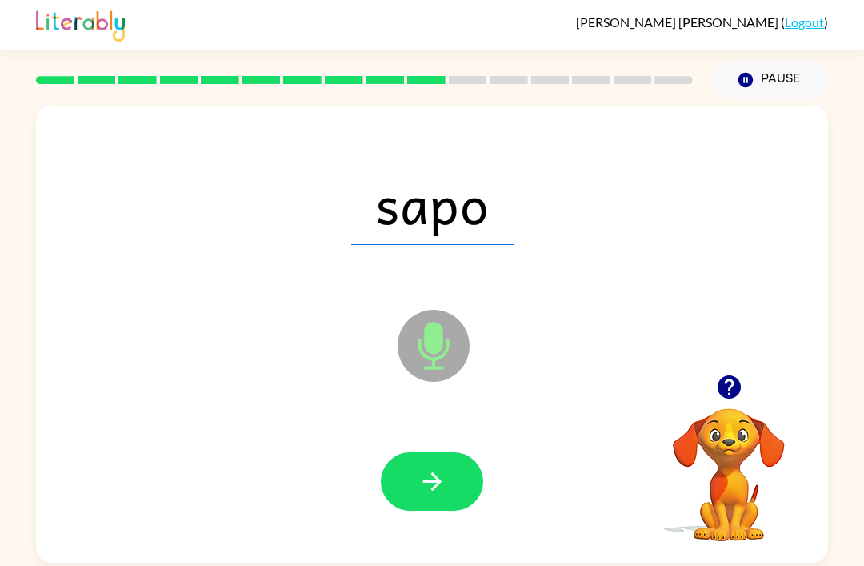
click at [422, 482] on icon "button" at bounding box center [432, 481] width 28 height 28
click at [413, 506] on button "button" at bounding box center [432, 481] width 102 height 58
click at [434, 466] on button "button" at bounding box center [432, 481] width 102 height 58
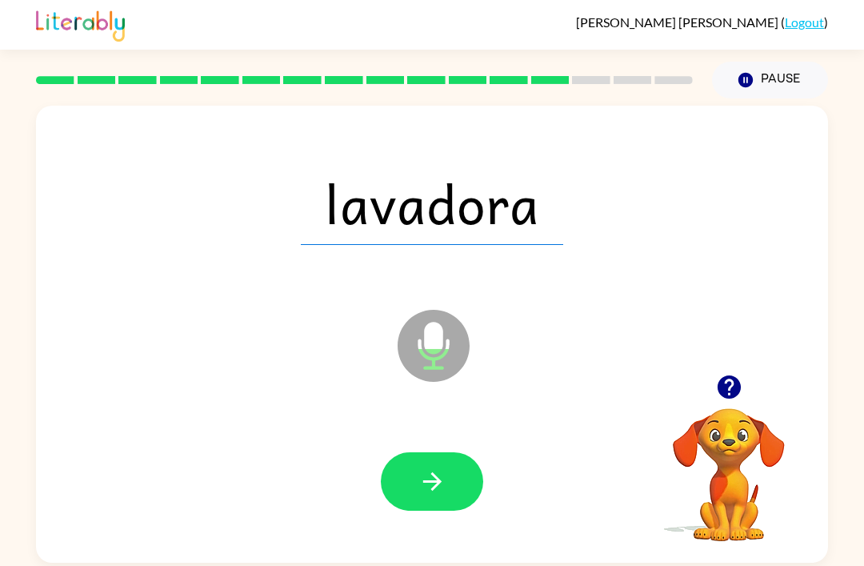
click at [408, 497] on button "button" at bounding box center [432, 481] width 102 height 58
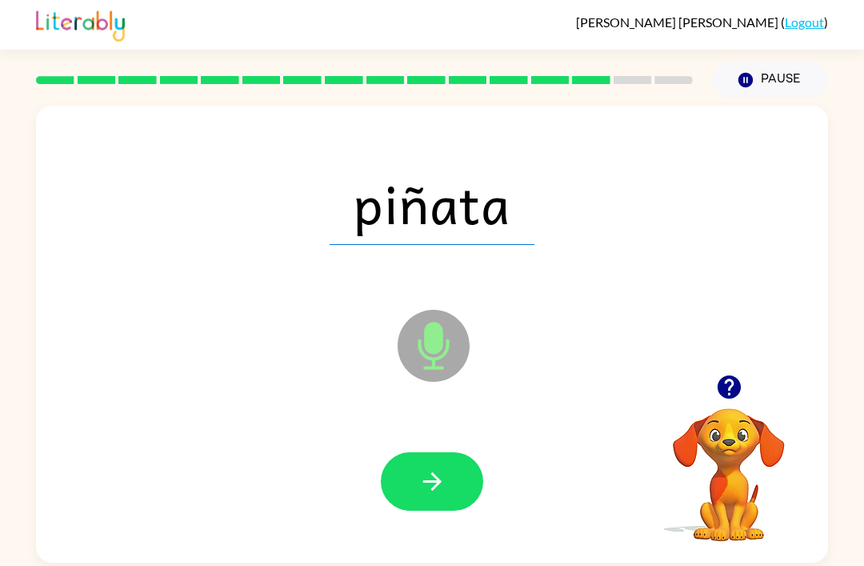
click at [426, 481] on icon "button" at bounding box center [432, 481] width 28 height 28
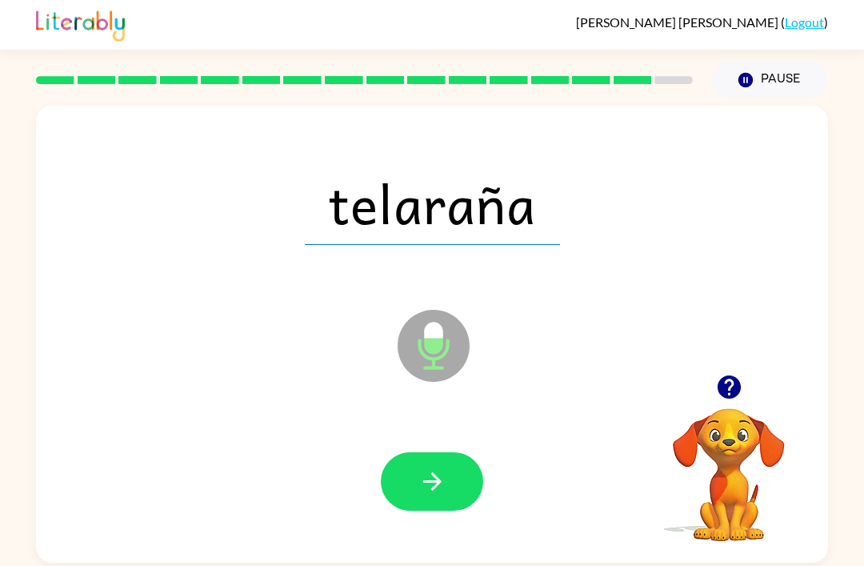
click at [412, 482] on button "button" at bounding box center [432, 481] width 102 height 58
